Goal: Transaction & Acquisition: Purchase product/service

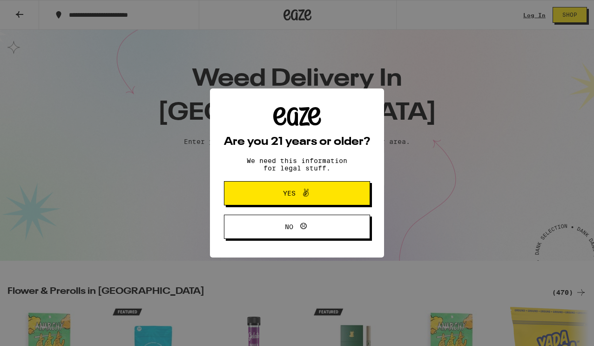
click at [264, 199] on span "Yes" at bounding box center [297, 193] width 71 height 12
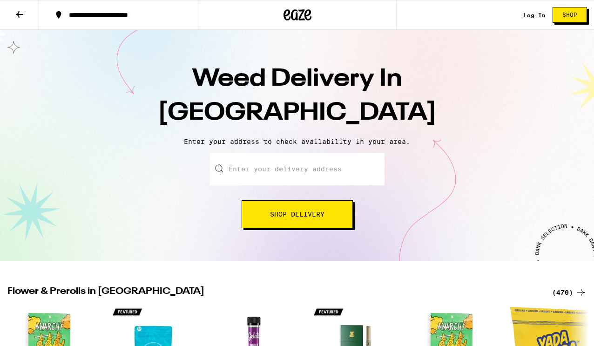
click at [121, 14] on div "**********" at bounding box center [124, 15] width 121 height 7
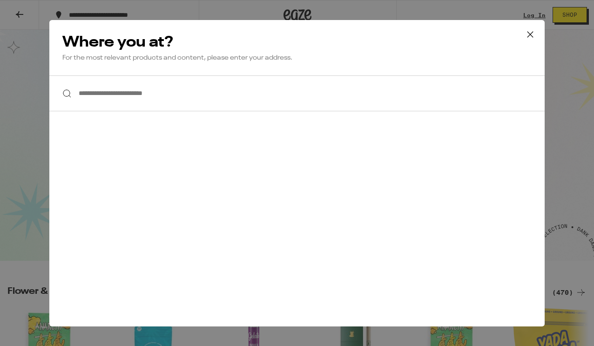
click at [115, 96] on input "**********" at bounding box center [296, 93] width 495 height 36
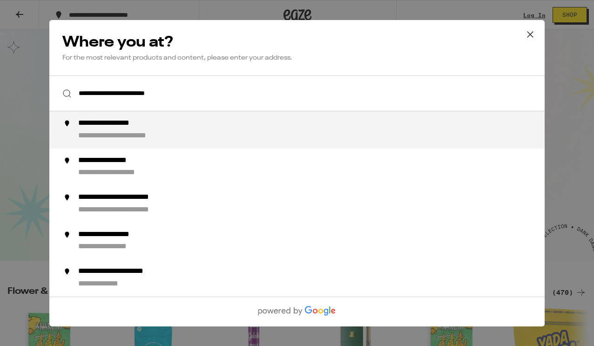
click at [127, 131] on div "**********" at bounding box center [315, 130] width 475 height 22
type input "**********"
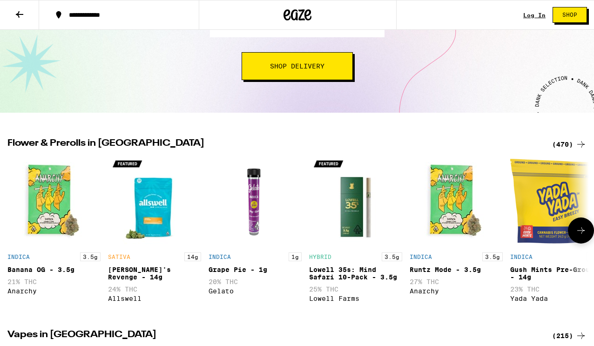
scroll to position [148, 0]
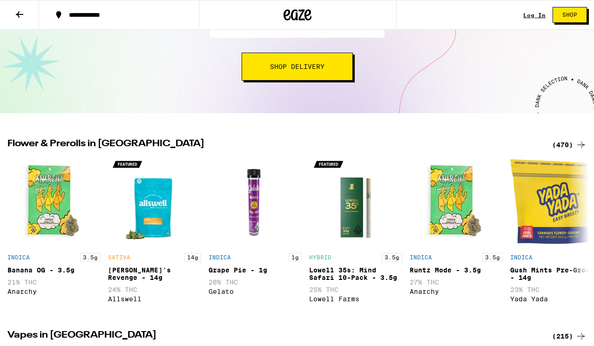
click at [313, 75] on button "Shop Delivery" at bounding box center [297, 67] width 111 height 28
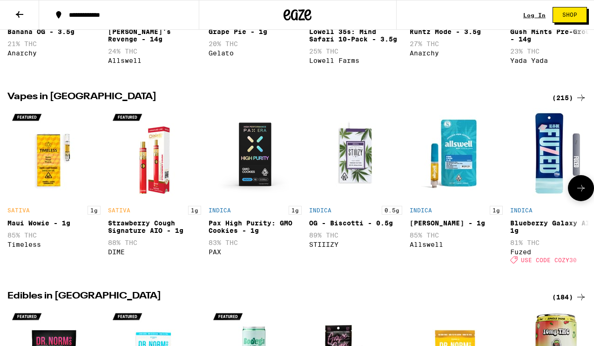
scroll to position [396, 0]
click at [564, 103] on div "(215)" at bounding box center [569, 97] width 34 height 11
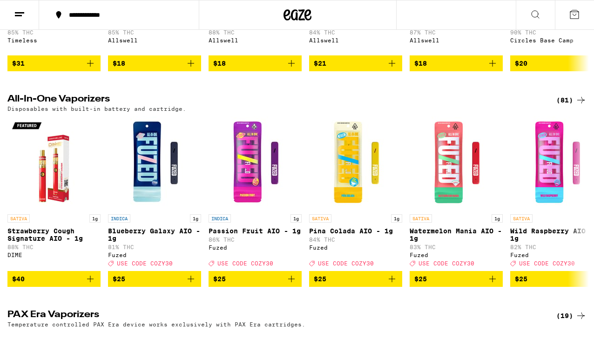
scroll to position [241, 0]
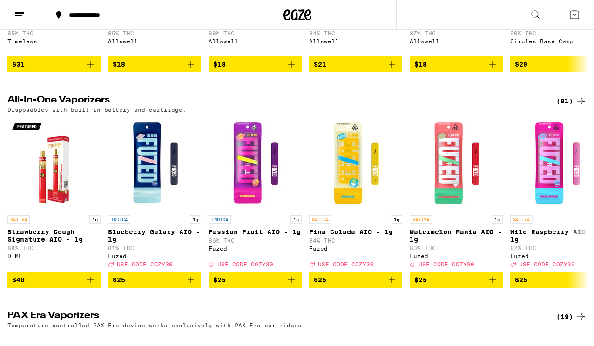
click at [565, 106] on div "(81)" at bounding box center [571, 100] width 30 height 11
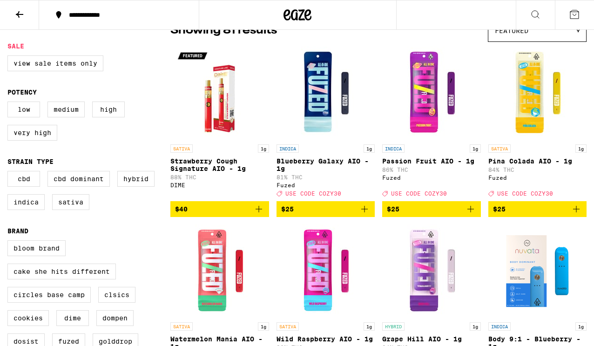
scroll to position [88, 0]
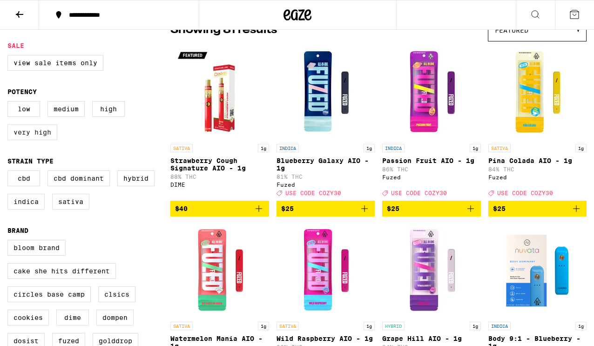
click at [36, 137] on label "Very High" at bounding box center [32, 132] width 50 height 16
click at [10, 103] on input "Very High" at bounding box center [9, 102] width 0 height 0
checkbox input "true"
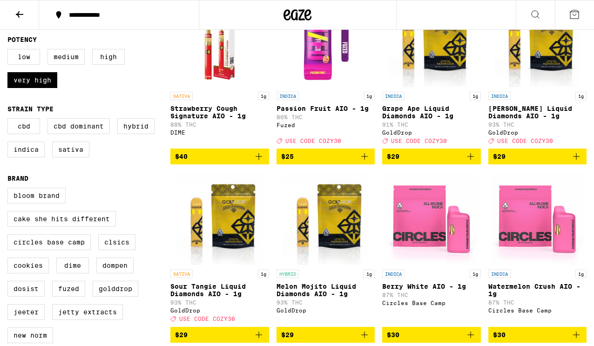
scroll to position [141, 0]
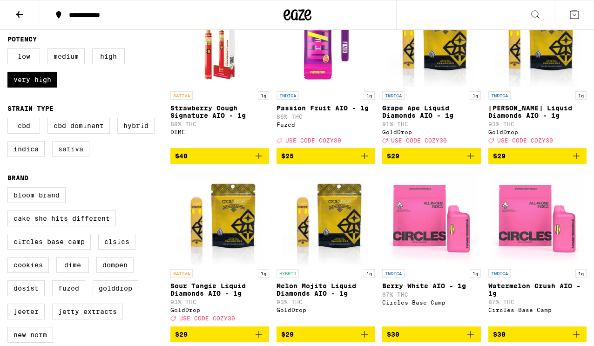
click at [76, 153] on label "Sativa" at bounding box center [70, 149] width 37 height 16
click at [10, 120] on input "Sativa" at bounding box center [9, 119] width 0 height 0
checkbox input "true"
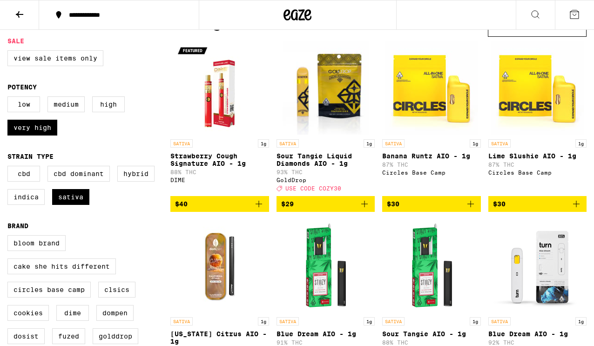
scroll to position [85, 0]
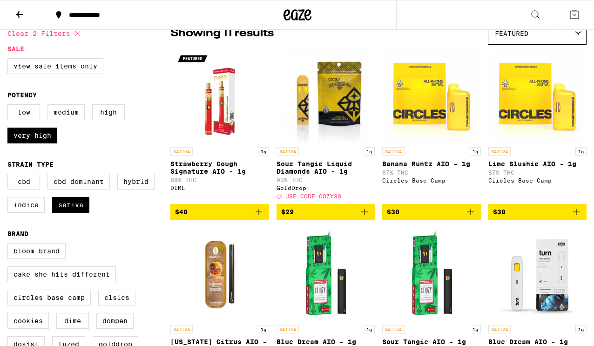
click at [524, 217] on span "$30" at bounding box center [537, 211] width 89 height 11
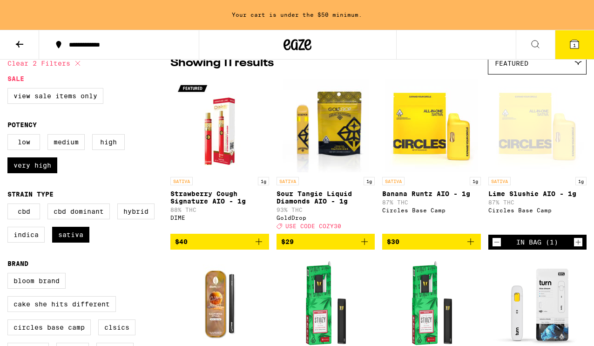
click at [580, 248] on icon "Increment" at bounding box center [578, 242] width 8 height 11
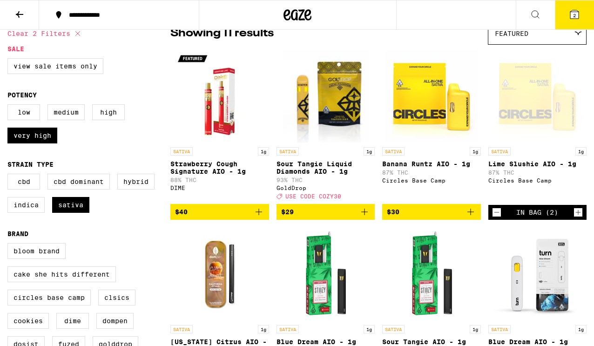
click at [578, 218] on icon "Increment" at bounding box center [578, 212] width 8 height 11
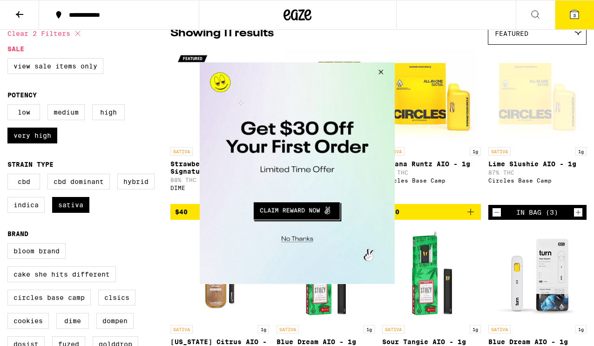
click at [380, 72] on button "Close Modal" at bounding box center [378, 73] width 25 height 22
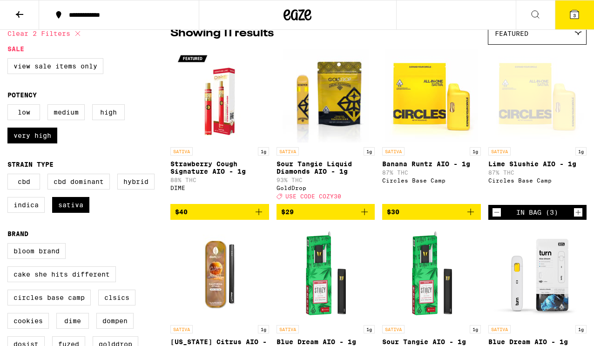
click at [578, 215] on icon "Increment" at bounding box center [578, 212] width 5 height 5
click at [474, 217] on icon "Add to bag" at bounding box center [470, 211] width 11 height 11
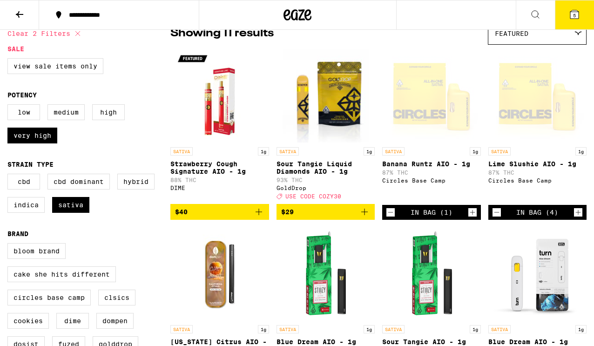
click at [474, 218] on icon "Increment" at bounding box center [472, 212] width 8 height 11
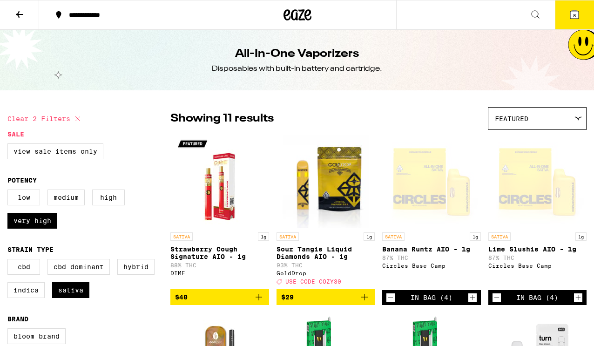
scroll to position [0, 0]
click at [575, 12] on icon at bounding box center [574, 14] width 8 height 8
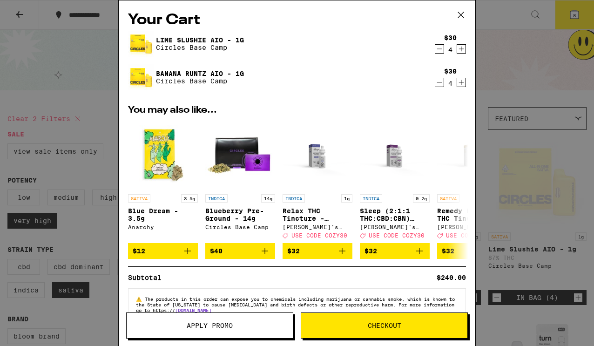
click at [462, 14] on icon at bounding box center [461, 15] width 14 height 14
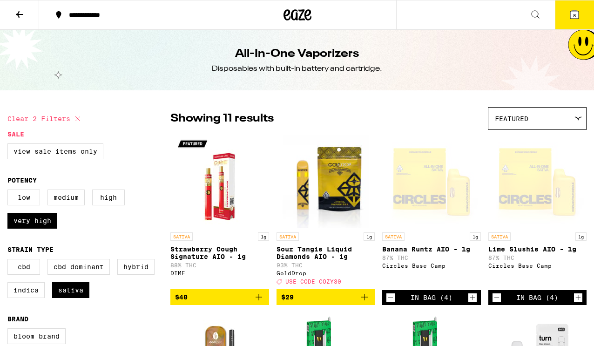
click at [573, 14] on icon at bounding box center [574, 14] width 8 height 8
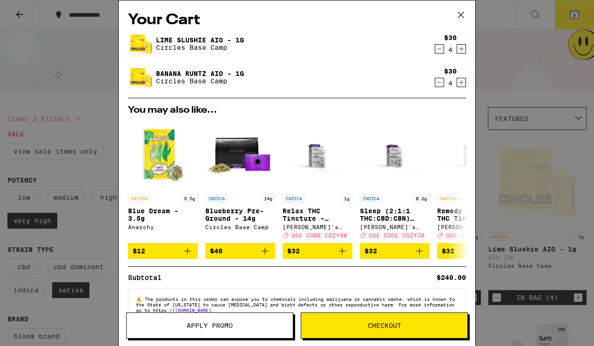
click at [460, 14] on icon at bounding box center [461, 15] width 14 height 14
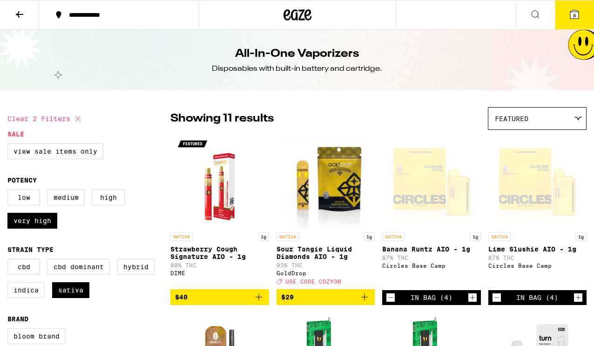
click at [18, 14] on icon at bounding box center [19, 14] width 7 height 7
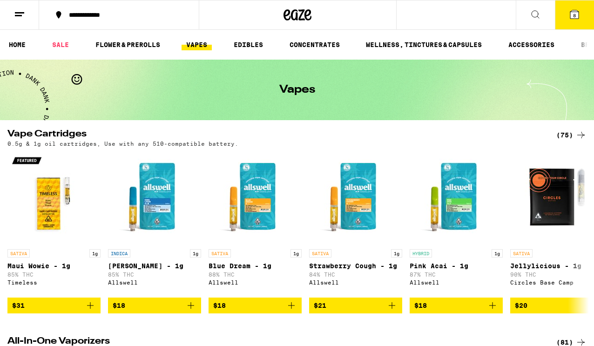
click at [23, 19] on icon at bounding box center [19, 14] width 11 height 11
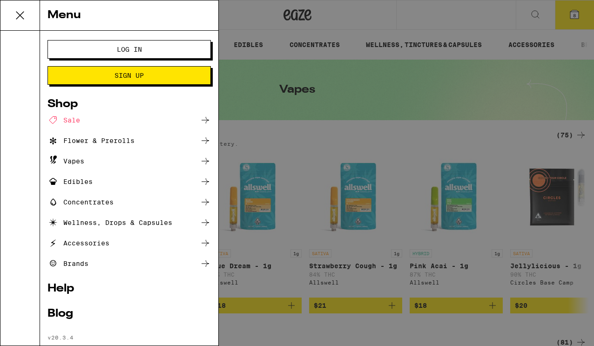
click at [58, 283] on ul "Log In Sign Up Shop Sale Flower & Prerolls Vapes Edibles Concentrates Wellness,…" at bounding box center [128, 190] width 163 height 301
click at [59, 288] on link "Help" at bounding box center [128, 288] width 163 height 11
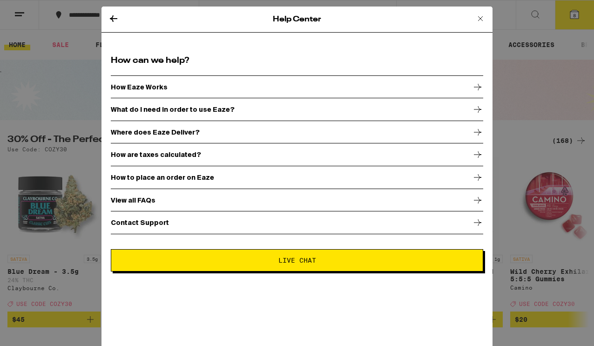
click at [460, 201] on div "View all FAQs" at bounding box center [297, 200] width 372 height 23
click at [198, 223] on div "Contact Support" at bounding box center [297, 222] width 372 height 23
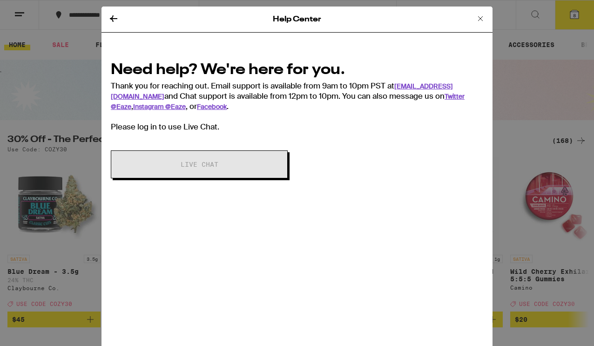
click at [481, 16] on icon at bounding box center [480, 18] width 11 height 11
click at [477, 24] on button at bounding box center [480, 19] width 11 height 13
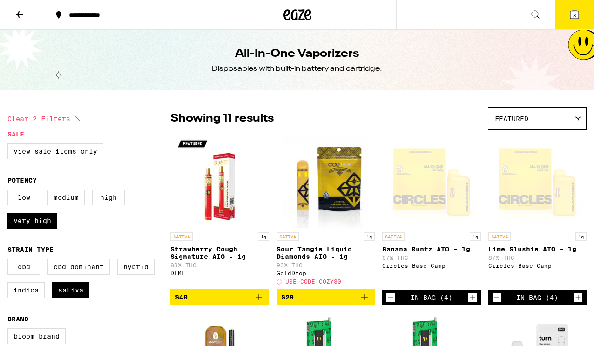
checkbox input "false"
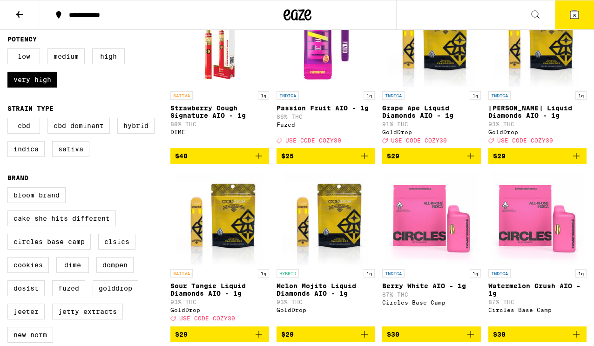
checkbox input "false"
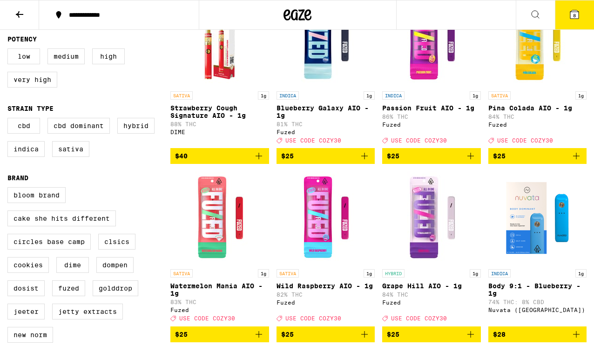
scroll to position [88, 0]
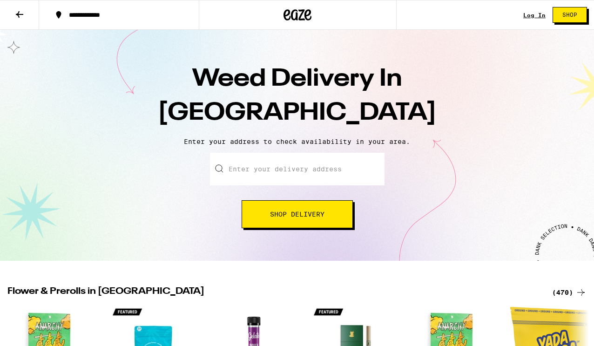
click at [537, 17] on link "Log In" at bounding box center [534, 15] width 22 height 6
click at [258, 174] on input "Enter your delivery address" at bounding box center [297, 169] width 175 height 33
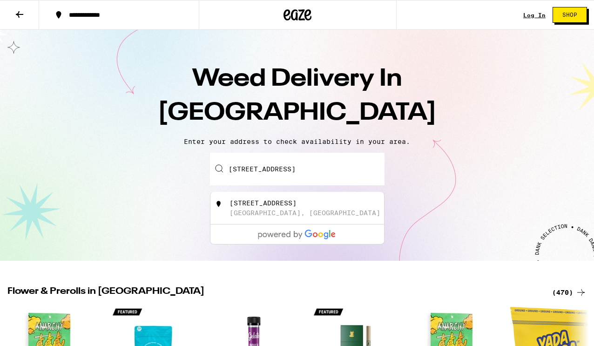
click at [274, 208] on div "1613 Gateway Place Rancho Mission Viejo, CA" at bounding box center [313, 208] width 166 height 18
type input "1613 Gateway Place, Rancho Mission Viejo, CA"
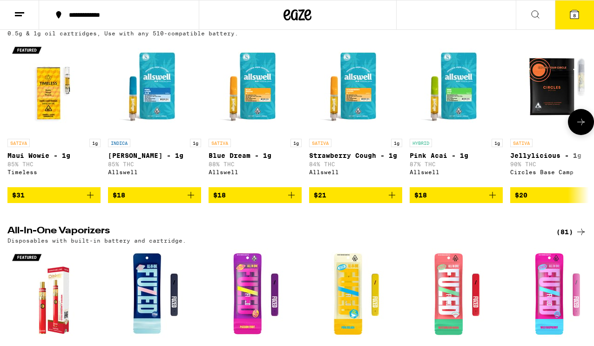
scroll to position [1450, 0]
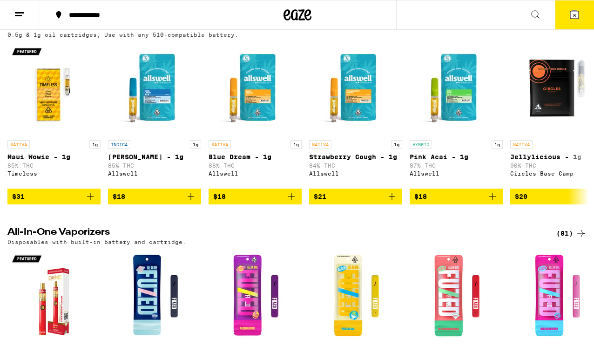
click at [567, 32] on div "(75)" at bounding box center [571, 25] width 30 height 11
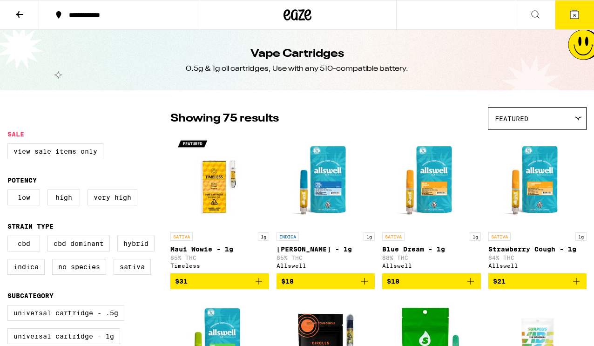
scroll to position [55, 0]
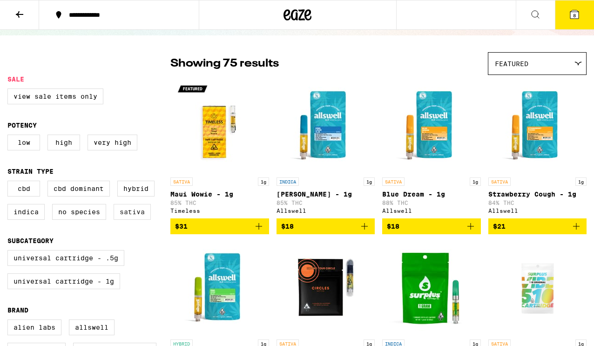
click at [138, 217] on label "Sativa" at bounding box center [132, 212] width 37 height 16
click at [10, 183] on input "Sativa" at bounding box center [9, 182] width 0 height 0
checkbox input "true"
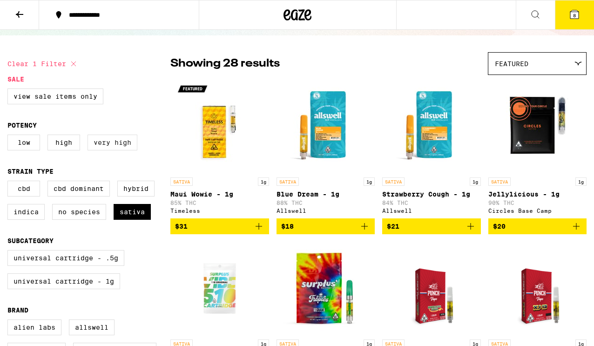
click at [109, 144] on label "Very High" at bounding box center [113, 143] width 50 height 16
click at [10, 136] on input "Very High" at bounding box center [9, 136] width 0 height 0
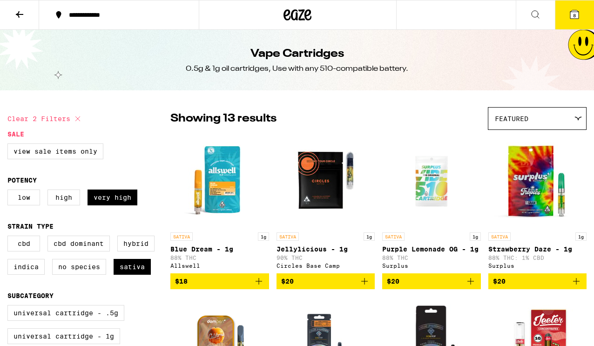
checkbox input "false"
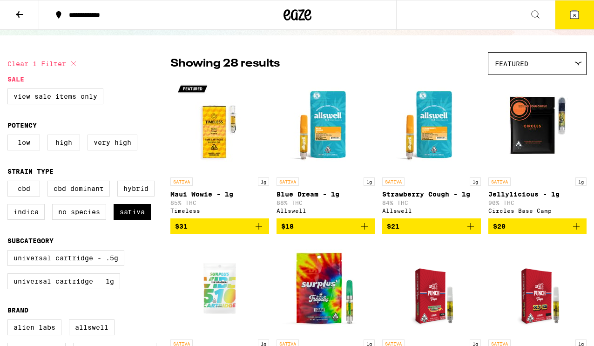
checkbox input "false"
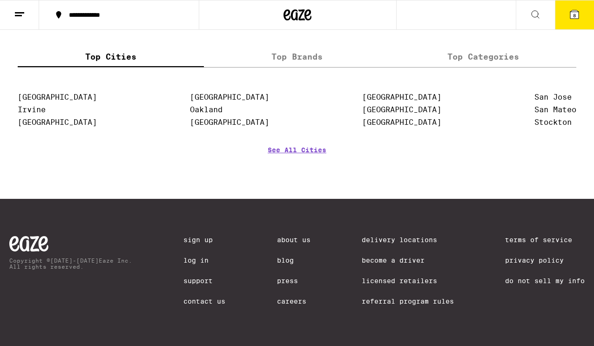
scroll to position [4452, 0]
click at [198, 303] on link "Contact Us" at bounding box center [204, 301] width 42 height 7
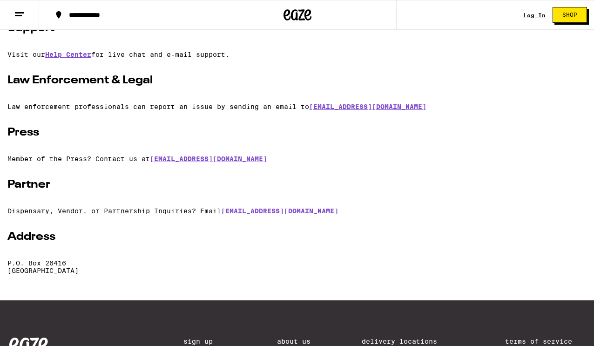
scroll to position [164, 0]
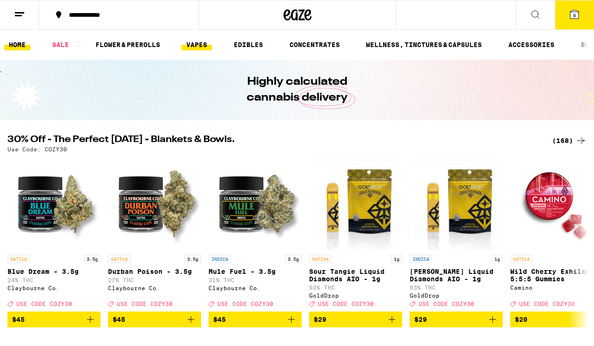
click at [198, 45] on link "VAPES" at bounding box center [197, 44] width 30 height 11
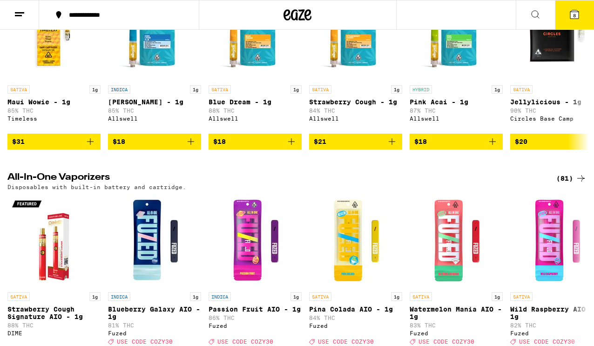
scroll to position [171, 0]
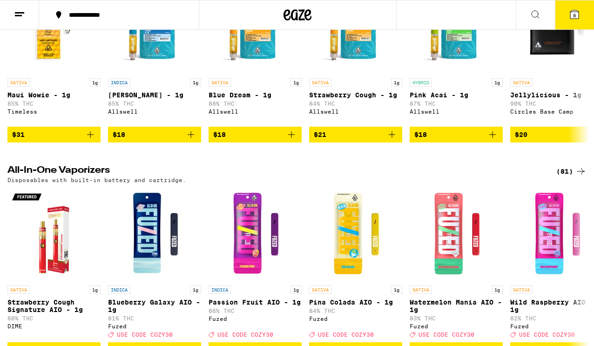
click at [569, 177] on div "(81)" at bounding box center [571, 171] width 30 height 11
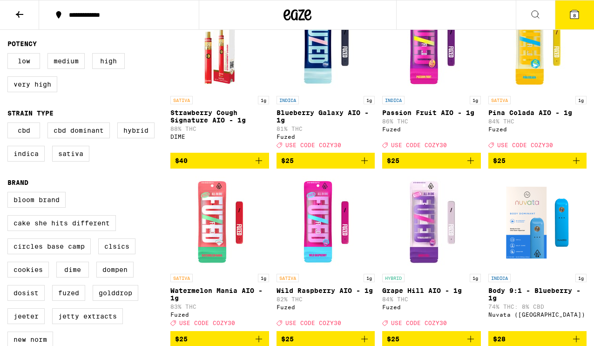
scroll to position [137, 0]
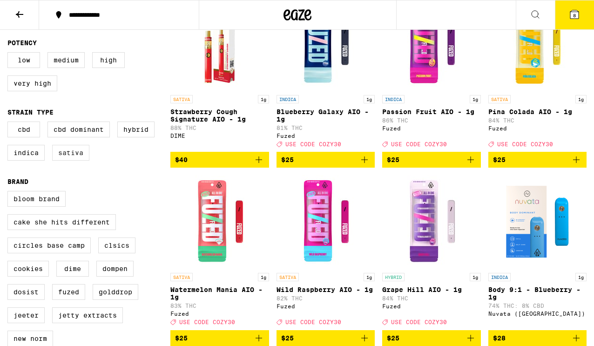
click at [68, 160] on label "Sativa" at bounding box center [70, 153] width 37 height 16
click at [10, 123] on input "Sativa" at bounding box center [9, 123] width 0 height 0
checkbox input "true"
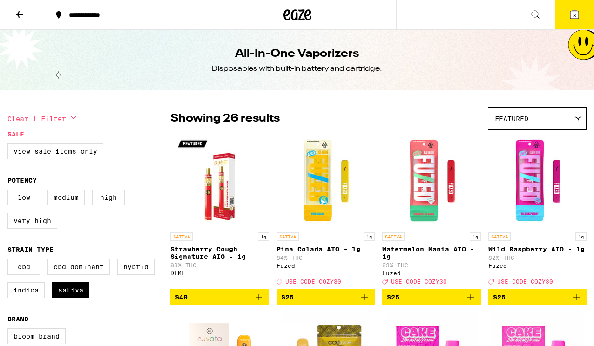
click at [577, 12] on icon at bounding box center [574, 14] width 8 height 8
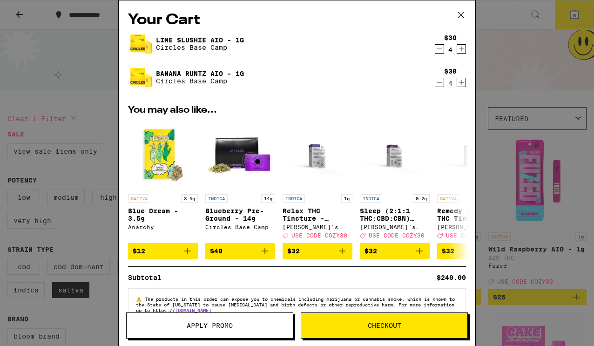
click at [464, 14] on icon at bounding box center [461, 15] width 14 height 14
